Goal: Task Accomplishment & Management: Manage account settings

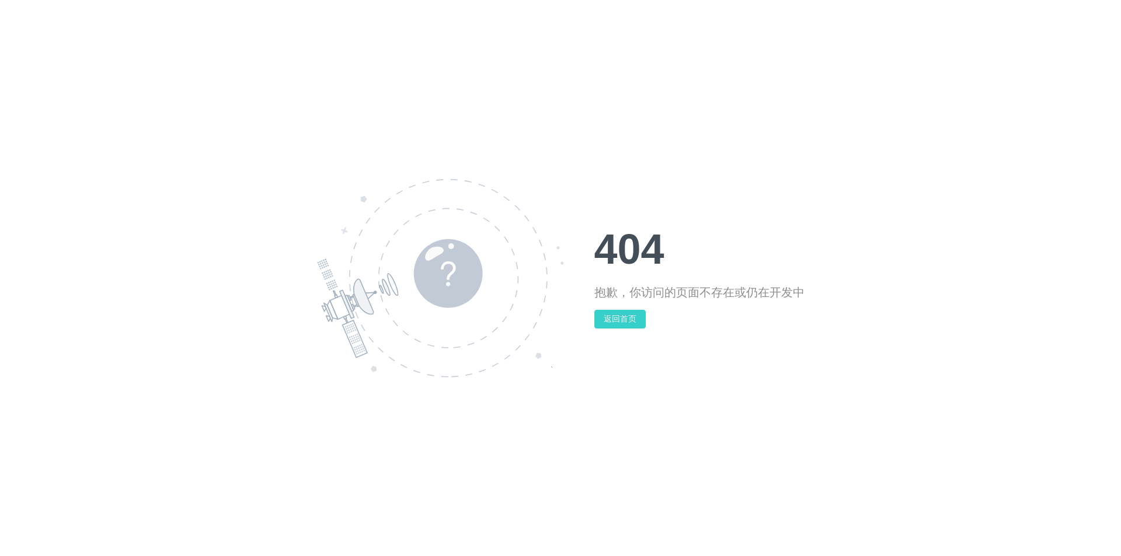
click at [625, 320] on button "返回首页" at bounding box center [619, 319] width 51 height 19
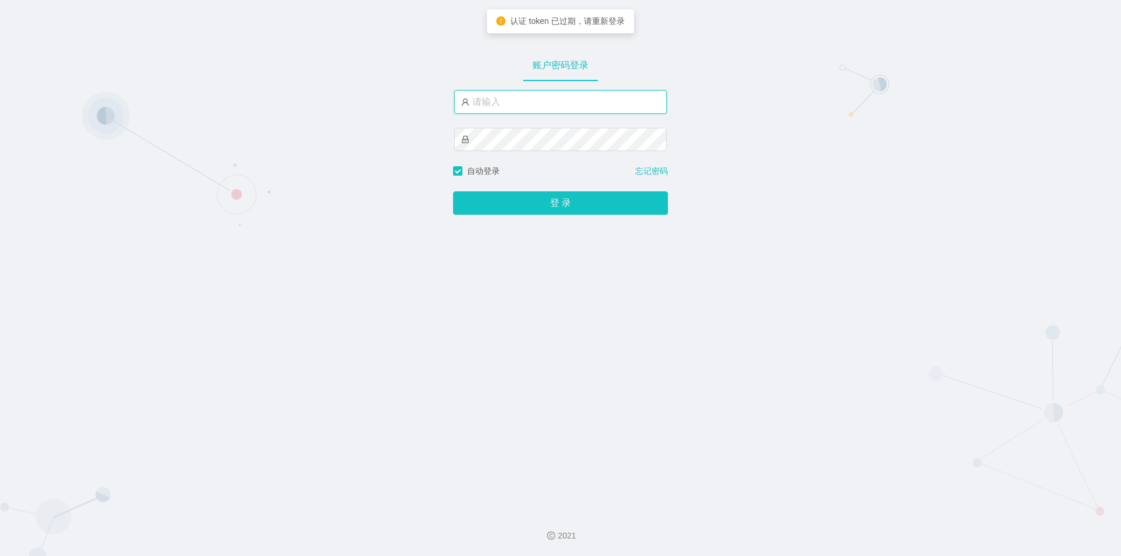
click at [484, 104] on input "text" at bounding box center [560, 101] width 212 height 23
type input "jishu"
click at [488, 225] on div "账户密码登录 jishu 自动登录 忘记密码 登 录" at bounding box center [560, 251] width 1121 height 502
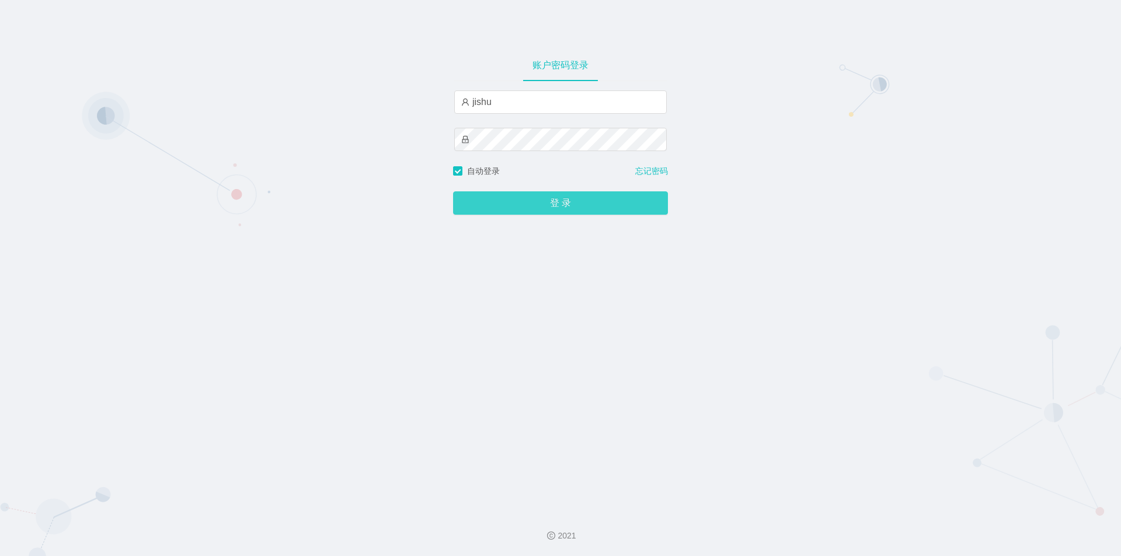
click at [485, 204] on button "登 录" at bounding box center [560, 202] width 215 height 23
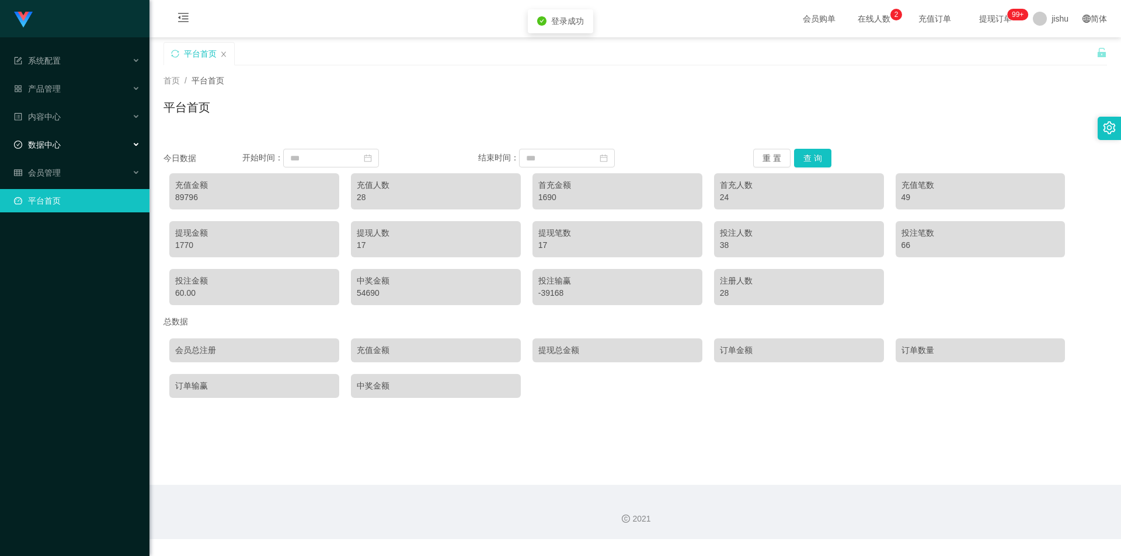
click at [67, 151] on div "数据中心" at bounding box center [74, 144] width 149 height 23
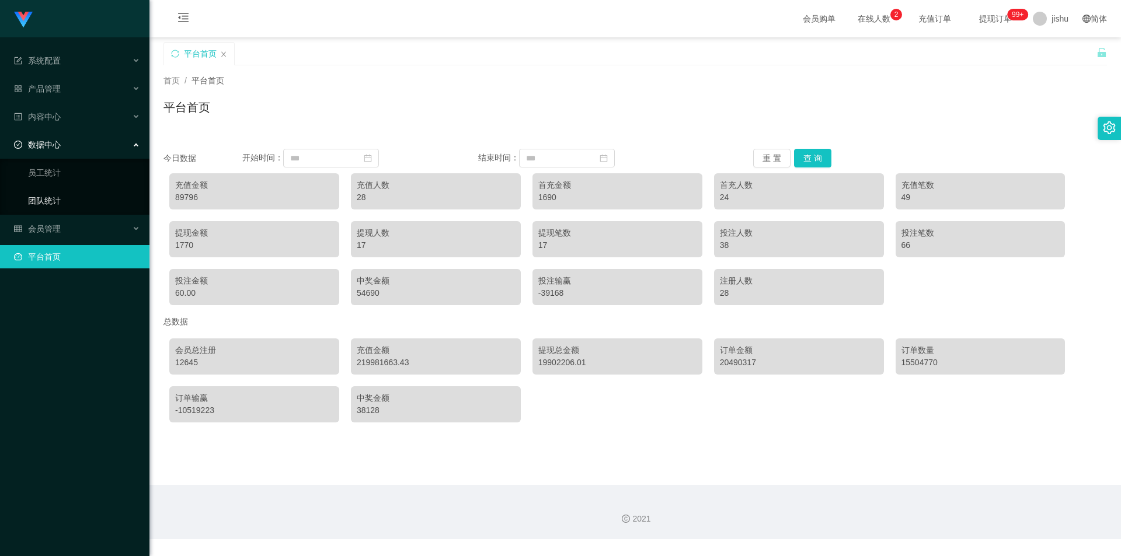
click at [60, 194] on link "团队统计" at bounding box center [84, 200] width 112 height 23
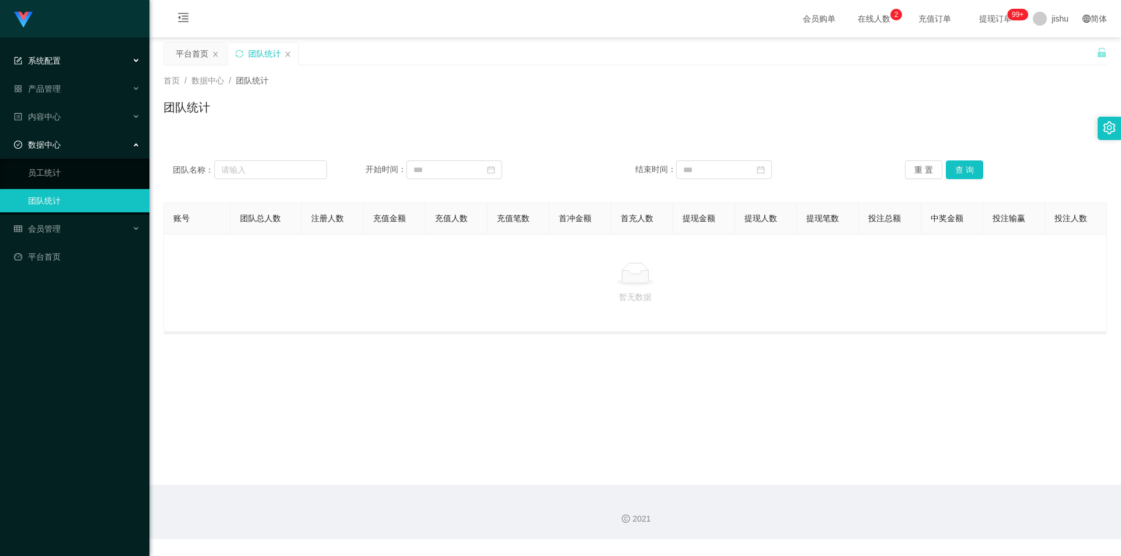
click at [46, 61] on span "系统配置" at bounding box center [37, 60] width 47 height 9
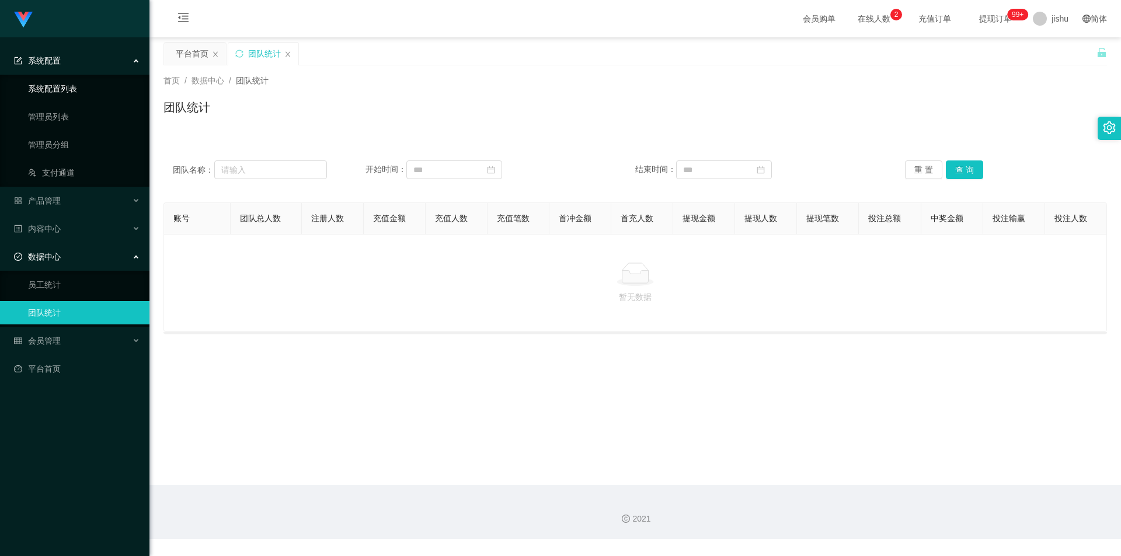
click at [64, 89] on link "系统配置列表" at bounding box center [84, 88] width 112 height 23
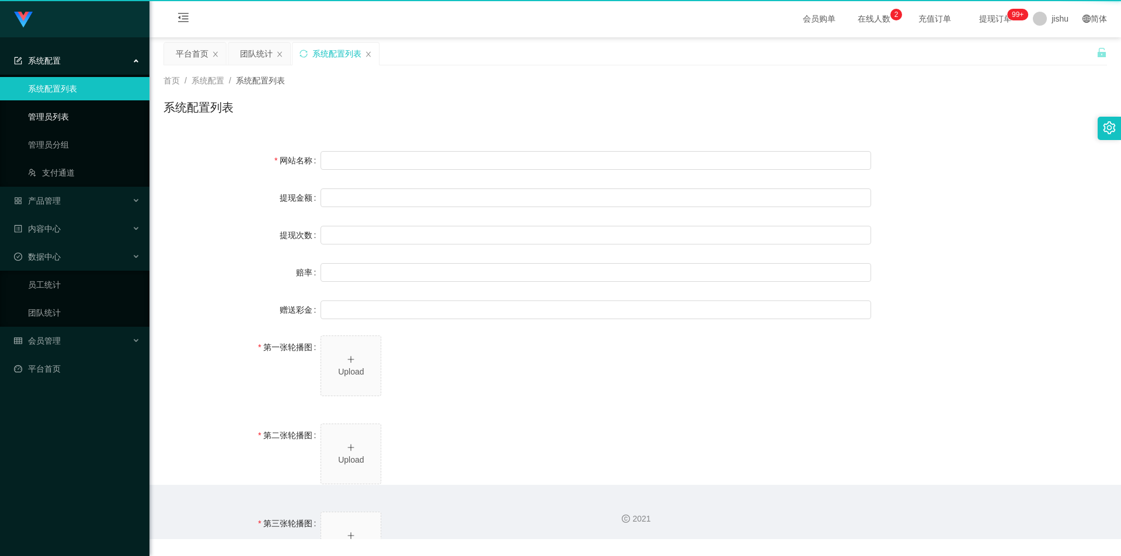
type input "40"
type input "1000000"
type input "100"
type input "0"
type input "[URL][DOMAIN_NAME]"
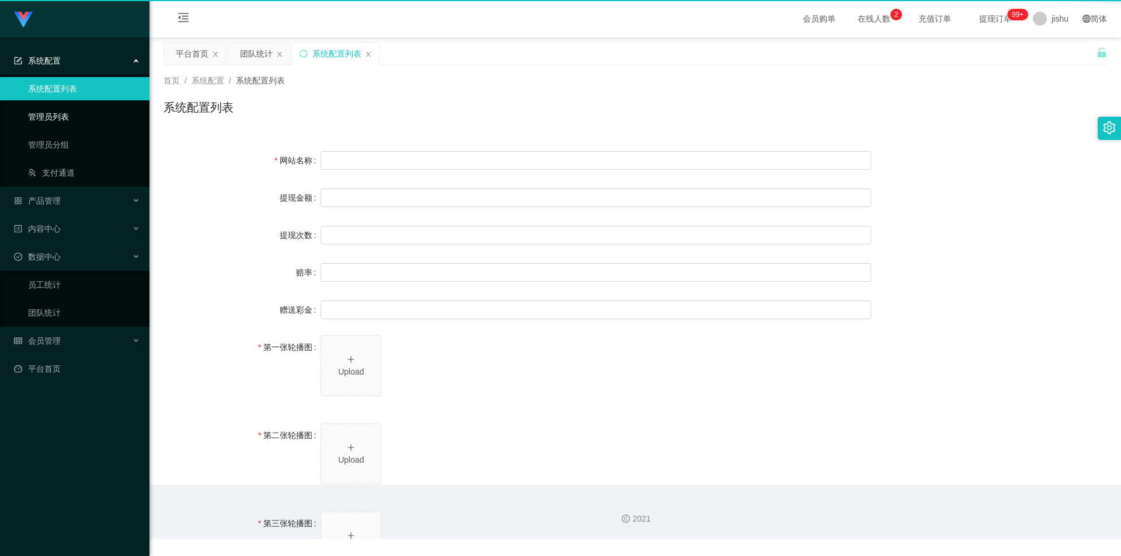
type input "[URL][DOMAIN_NAME]"
type input "平台工作台使用规则"
type input "为保障用户权益及平台运营秩序，请您严格遵守以下工作台使用规范："
type input "一、提现规则 最低提现限制：工作台账户积分满 10 积分后方可申请提现。"
type input "二、积分管理 首次高额积分提醒：当工作台账户积分首次超过 20,000 积分时，系统将暂停自动提现。用户需联系平台活动经理进行手动审核及分笔提现。"
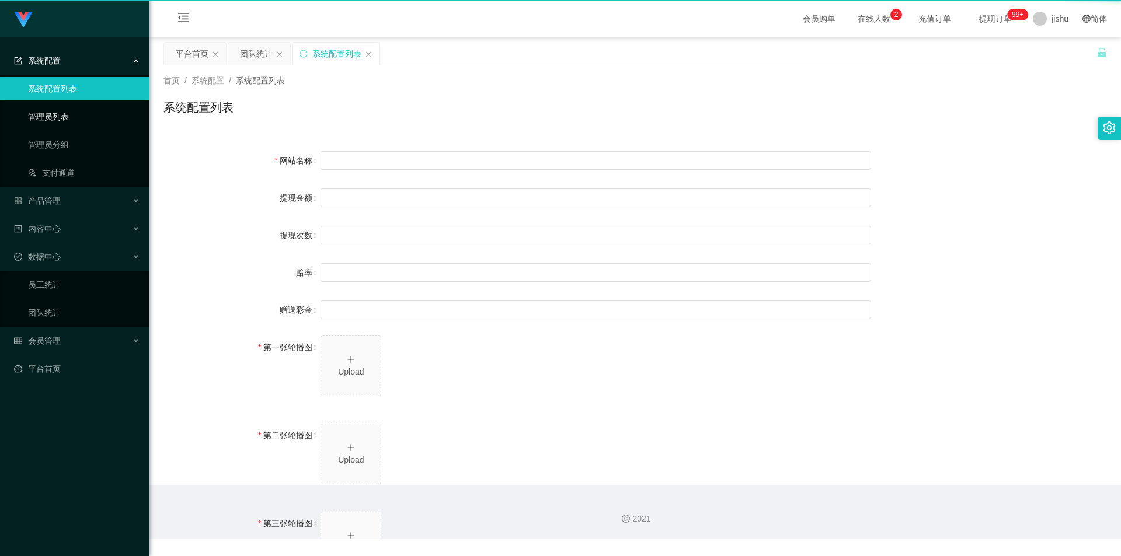
type input "三、任务接单规范 下单须知："
type input "所有任务需严格按照平台活动经理的指导流程进行操作。"
type input "严禁私下接单、绕过系统或通过非官方渠道接单（如通过个人账号、自行匹配等方式）。"
type input "·违规操作可能导致任务失败，并视情节冻结工作台账户或永久封禁账号。"
type input "系统任务对接要求："
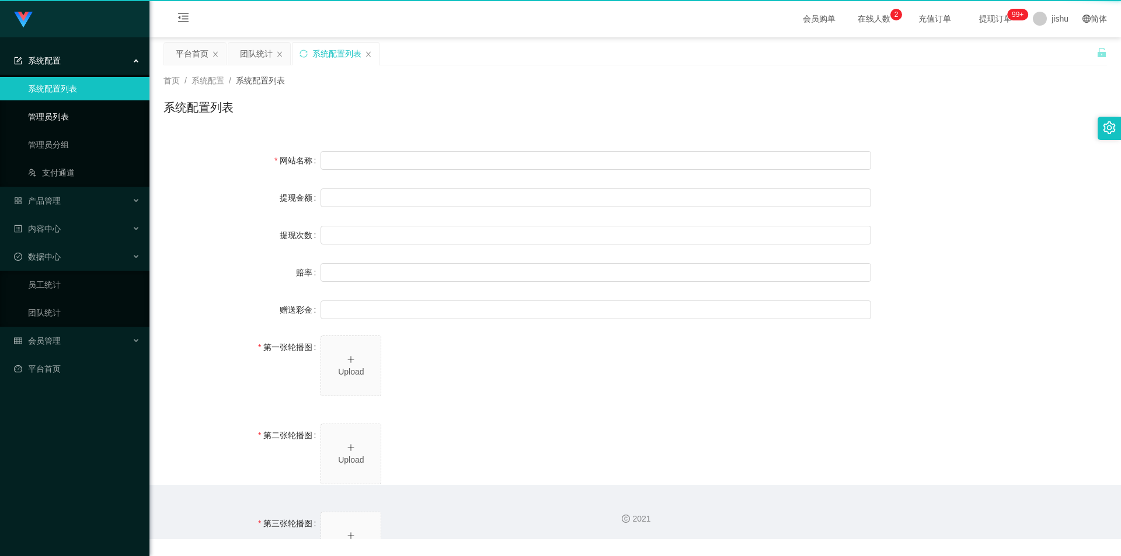
type input "若未按指导流程操作或擅自修改操作步骤，系统将无法正确识别并分配任务，导致任务失败。"
type input "·因此类行为造成损失，平台将不予补偿，且有权限制或终止用户账号的工作权限。"
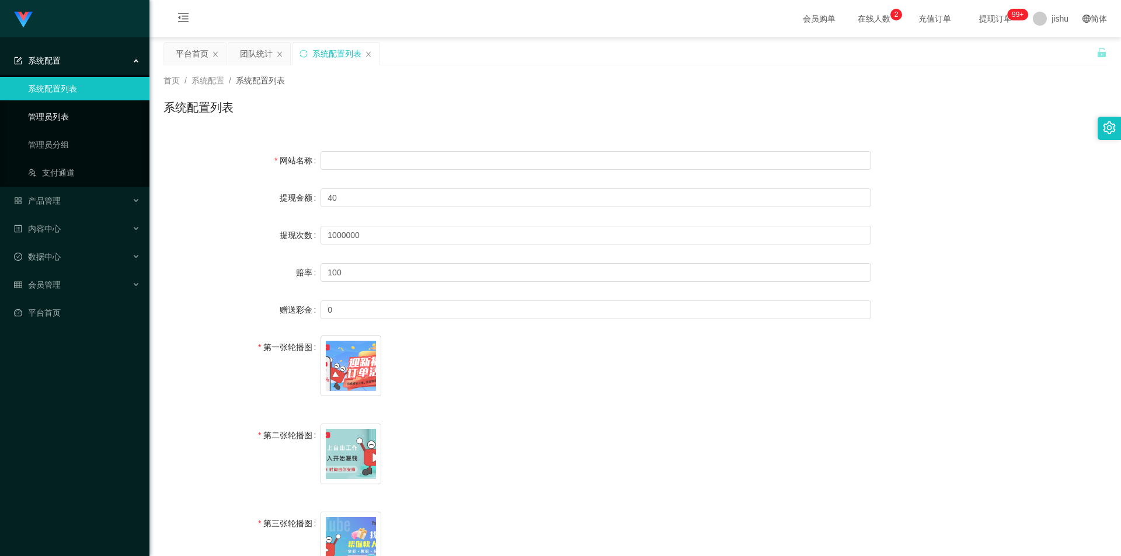
click at [53, 120] on link "管理员列表" at bounding box center [84, 116] width 112 height 23
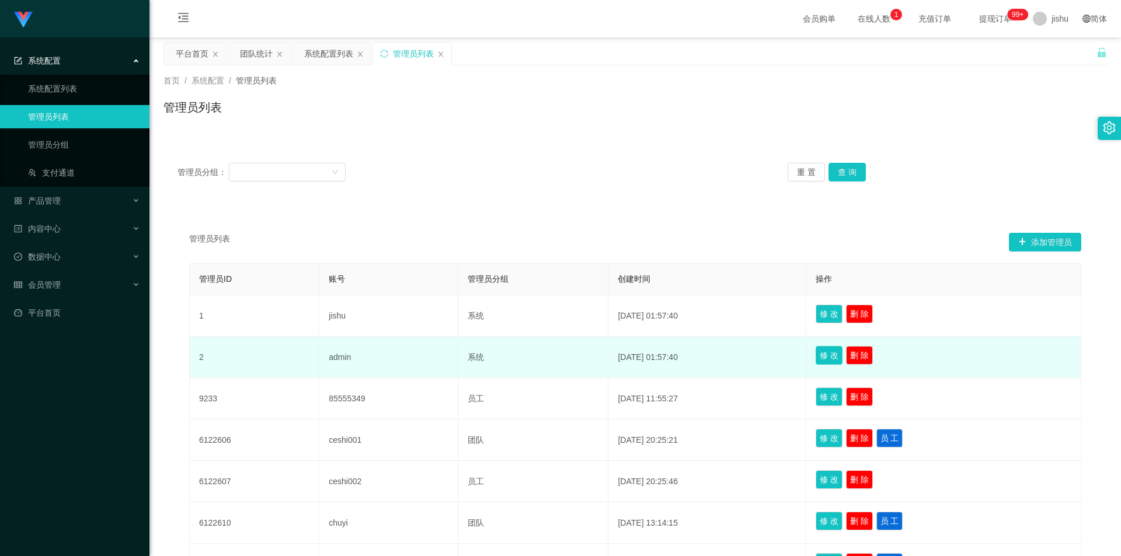
click at [832, 361] on button "修 改" at bounding box center [828, 355] width 27 height 19
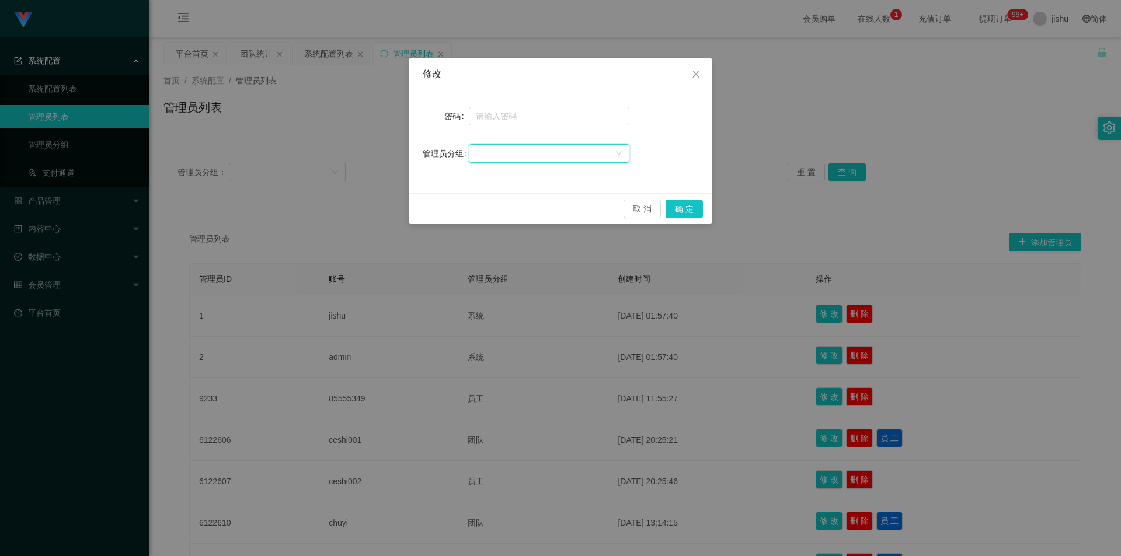
click at [497, 148] on div at bounding box center [545, 154] width 139 height 18
click at [520, 118] on input "text" at bounding box center [549, 116] width 161 height 19
click at [521, 115] on input "text" at bounding box center [549, 116] width 161 height 19
paste input "aa112233"
type input "aa112233"
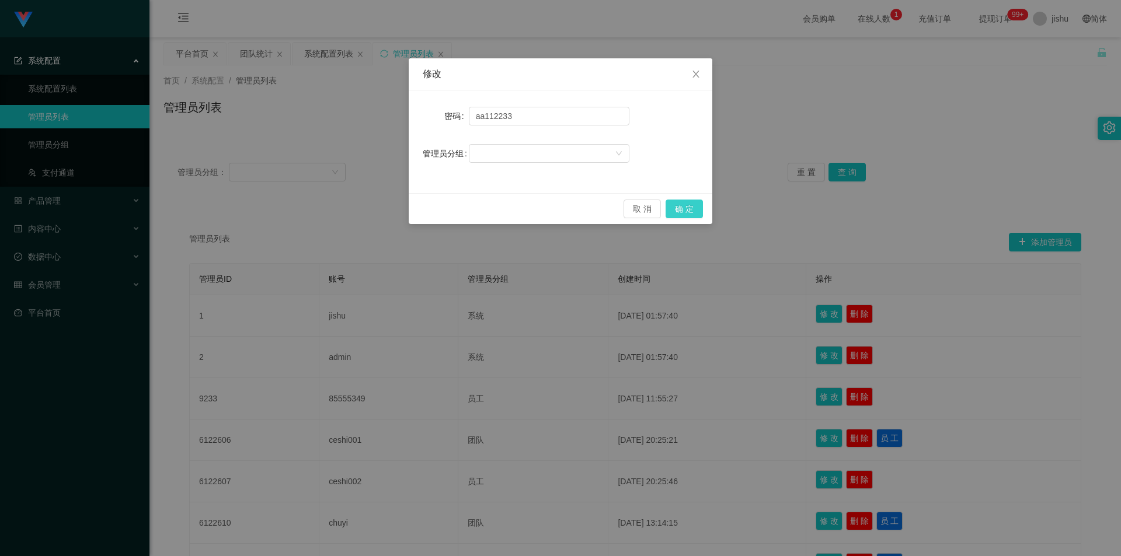
click at [687, 204] on button "确 定" at bounding box center [683, 209] width 37 height 19
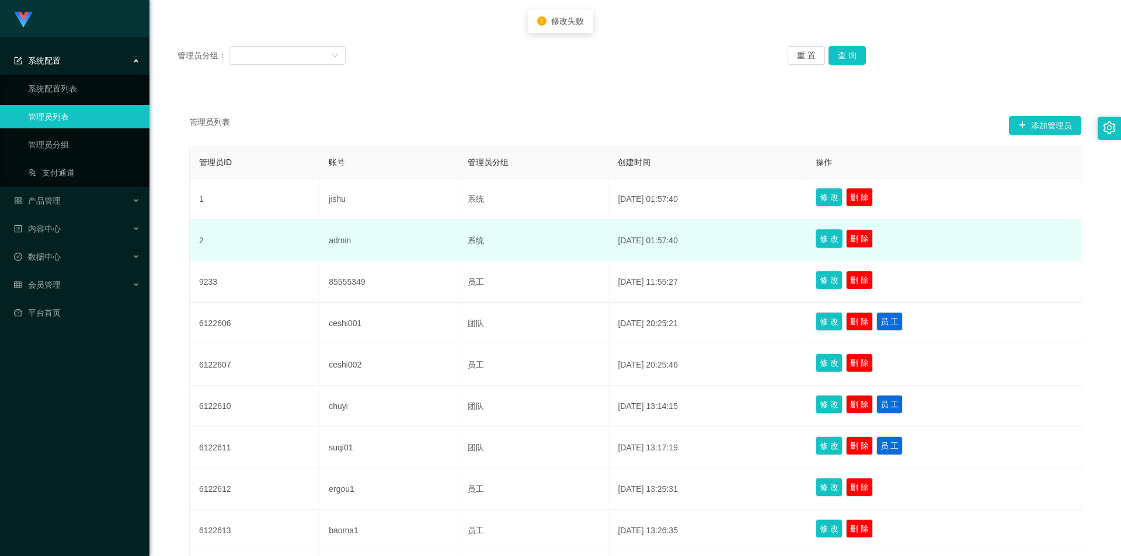
scroll to position [233, 0]
